Goal: Navigation & Orientation: Find specific page/section

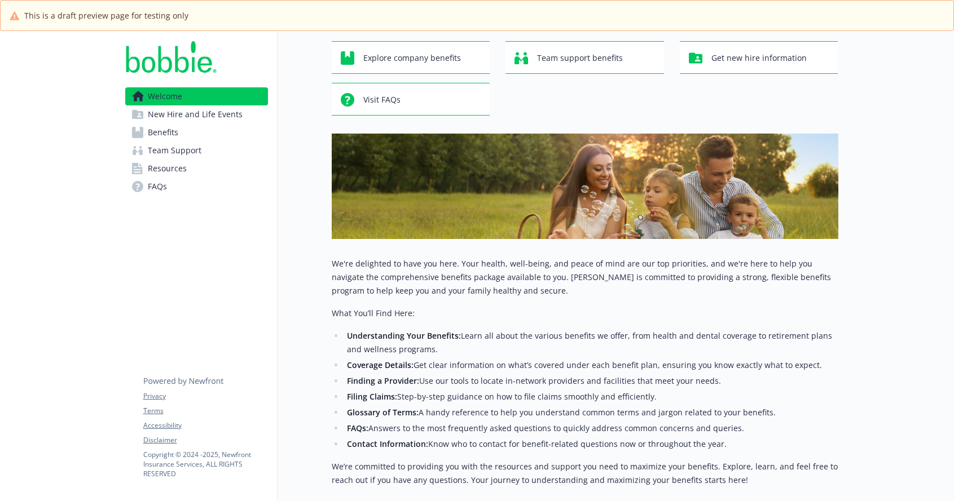
scroll to position [151, 0]
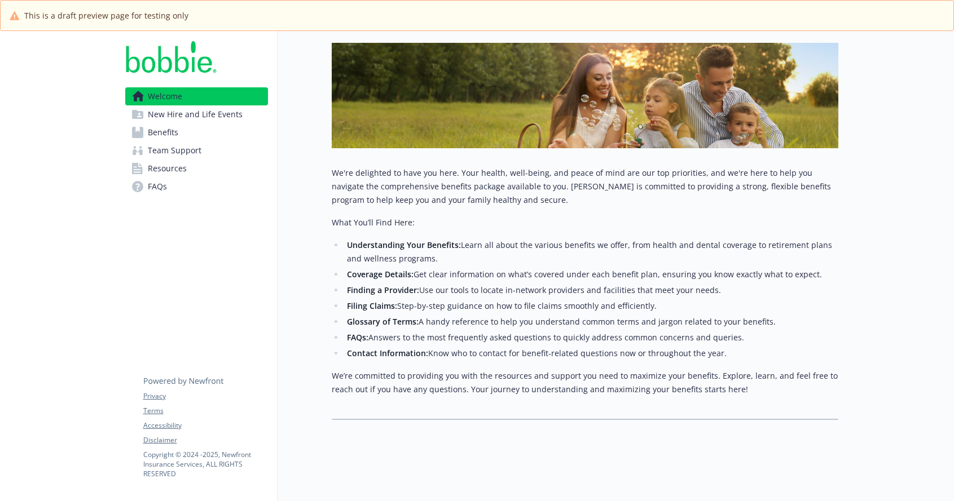
click at [169, 132] on span "Benefits" at bounding box center [163, 133] width 30 height 18
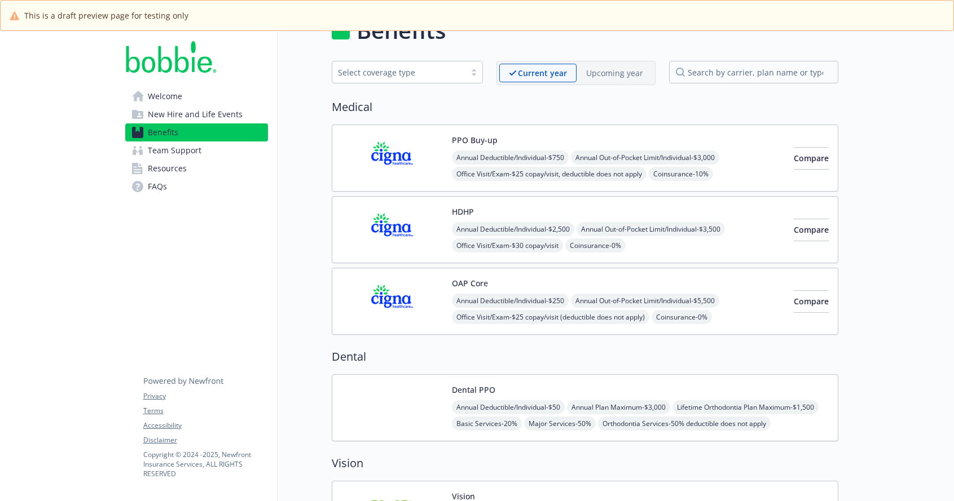
scroll to position [151, 0]
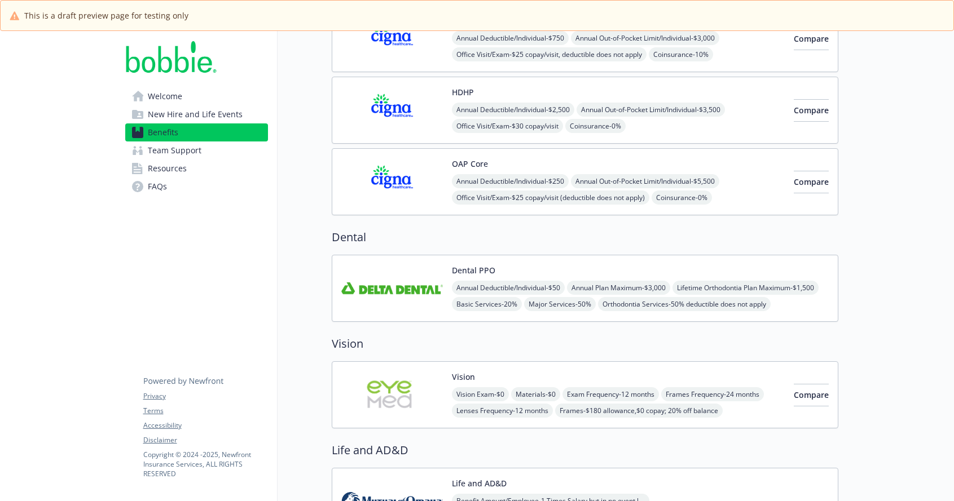
click at [195, 113] on span "New Hire and Life Events" at bounding box center [195, 114] width 95 height 18
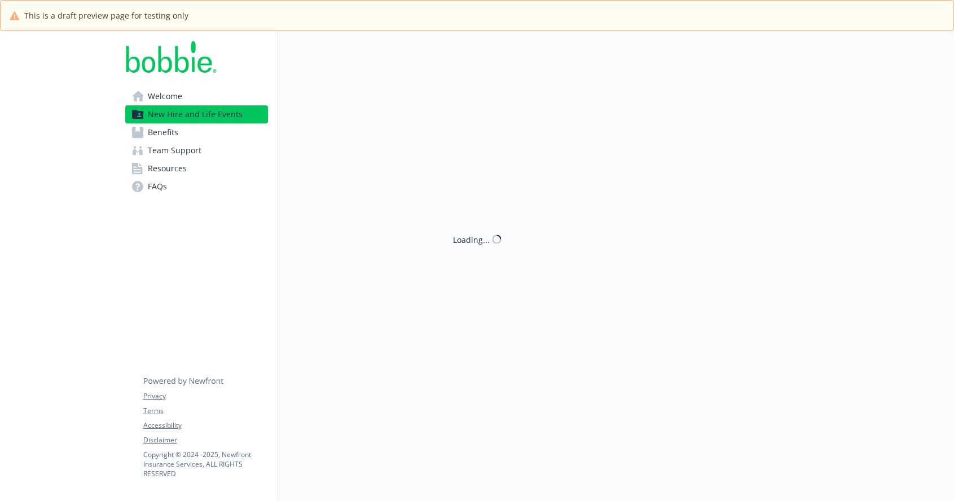
scroll to position [151, 0]
